Goal: Information Seeking & Learning: Learn about a topic

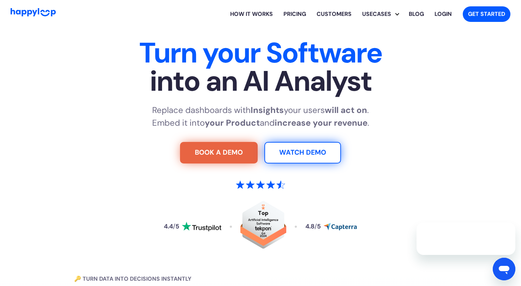
click at [149, 99] on div "Turn your Software into an AI Analyst Replace dashboards with Insights your use…" at bounding box center [260, 154] width 441 height 230
click at [252, 19] on link "How it works" at bounding box center [251, 14] width 53 height 23
click at [339, 18] on link "Customers" at bounding box center [334, 14] width 46 height 23
click at [414, 13] on link "Blog" at bounding box center [416, 14] width 26 height 23
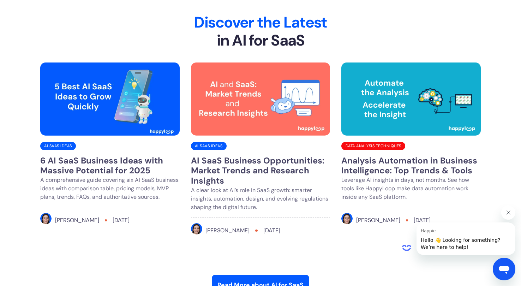
scroll to position [2749, 0]
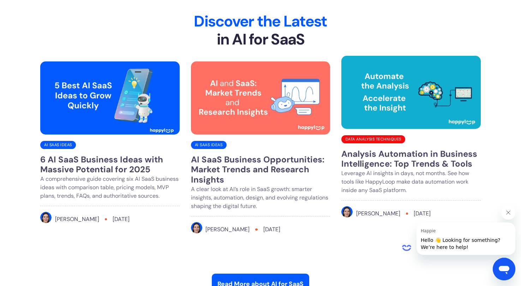
click at [372, 92] on img "Read full blog post" at bounding box center [410, 92] width 139 height 73
